Goal: Transaction & Acquisition: Purchase product/service

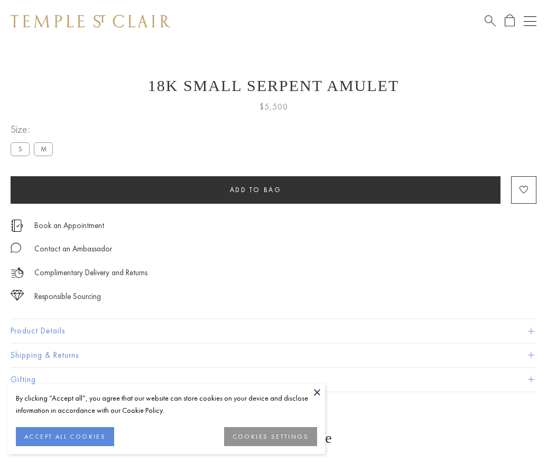
scroll to position [42, 0]
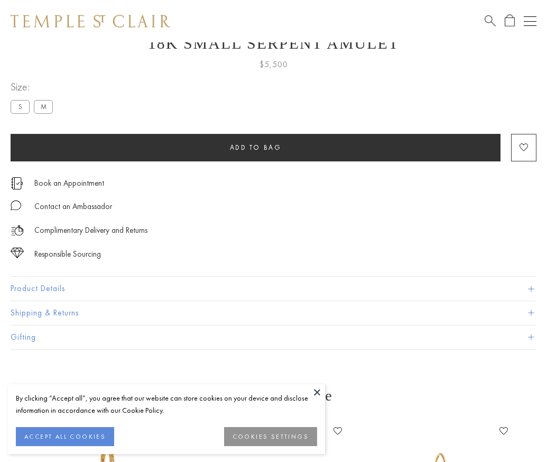
click at [255, 147] on span "Add to bag" at bounding box center [256, 147] width 52 height 9
